Goal: Task Accomplishment & Management: Use online tool/utility

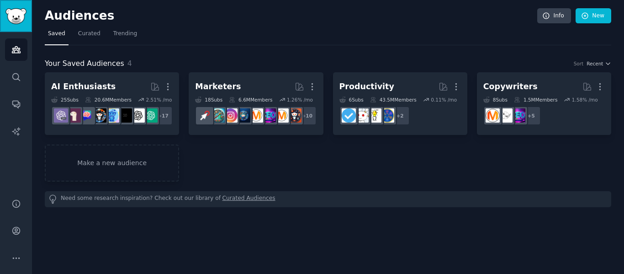
click at [12, 12] on img "Sidebar" at bounding box center [15, 16] width 21 height 16
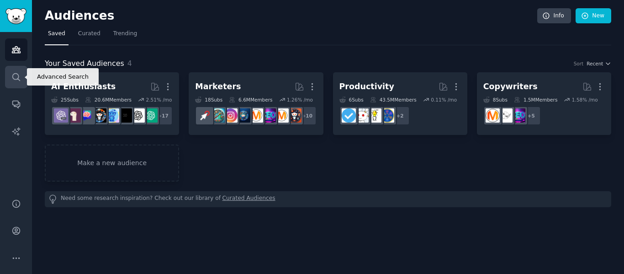
click at [5, 78] on link "Search" at bounding box center [16, 77] width 22 height 22
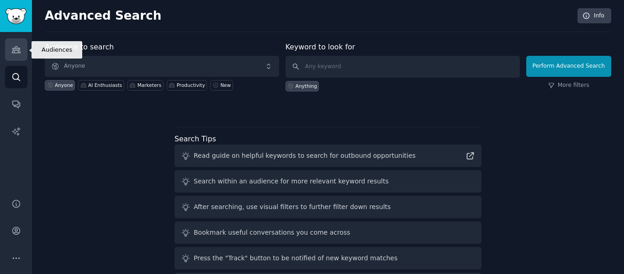
click at [16, 43] on link "Audiences" at bounding box center [16, 49] width 22 height 22
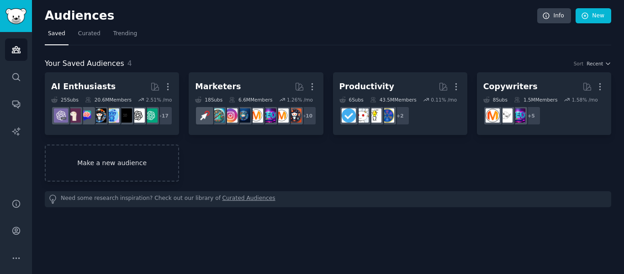
click at [131, 163] on link "Make a new audience" at bounding box center [112, 162] width 134 height 37
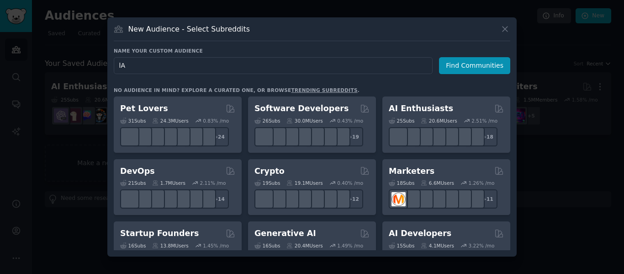
type input "l"
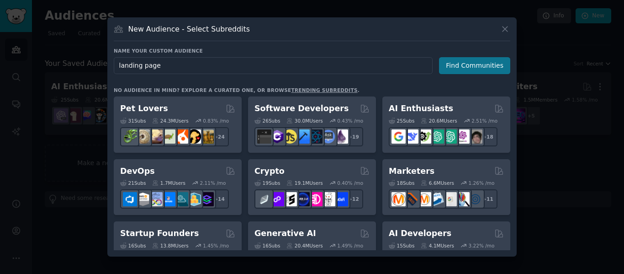
type input "landing page"
click at [492, 72] on button "Find Communities" at bounding box center [474, 65] width 71 height 17
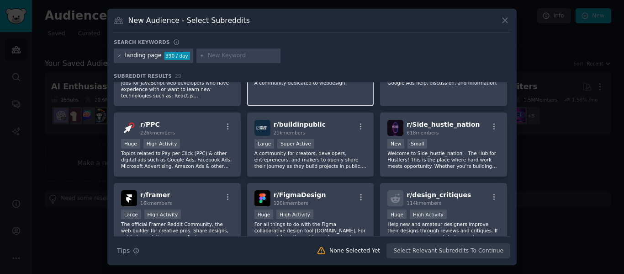
scroll to position [302, 0]
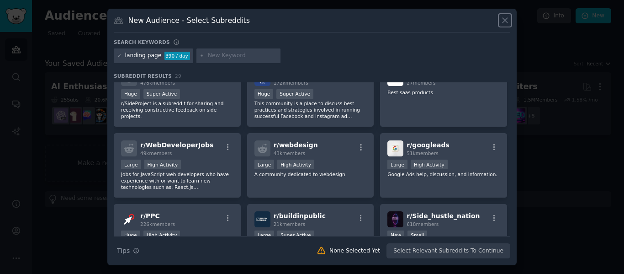
click at [508, 17] on icon at bounding box center [506, 21] width 10 height 10
